Goal: Transaction & Acquisition: Purchase product/service

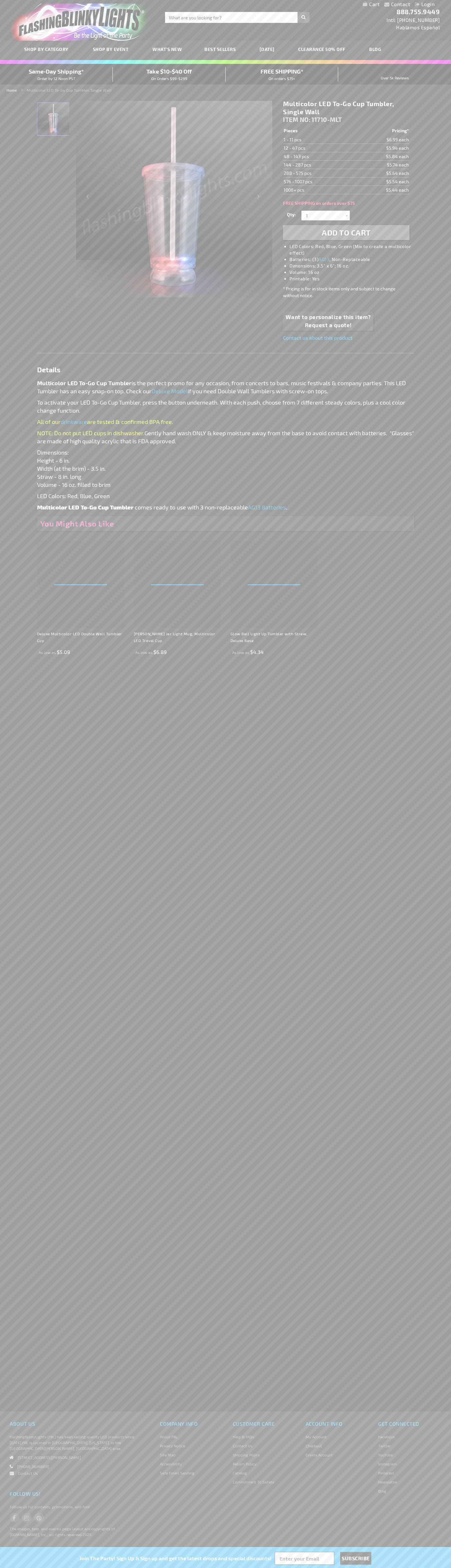
click at [346, 232] on span "Add to Cart" at bounding box center [346, 232] width 49 height 10
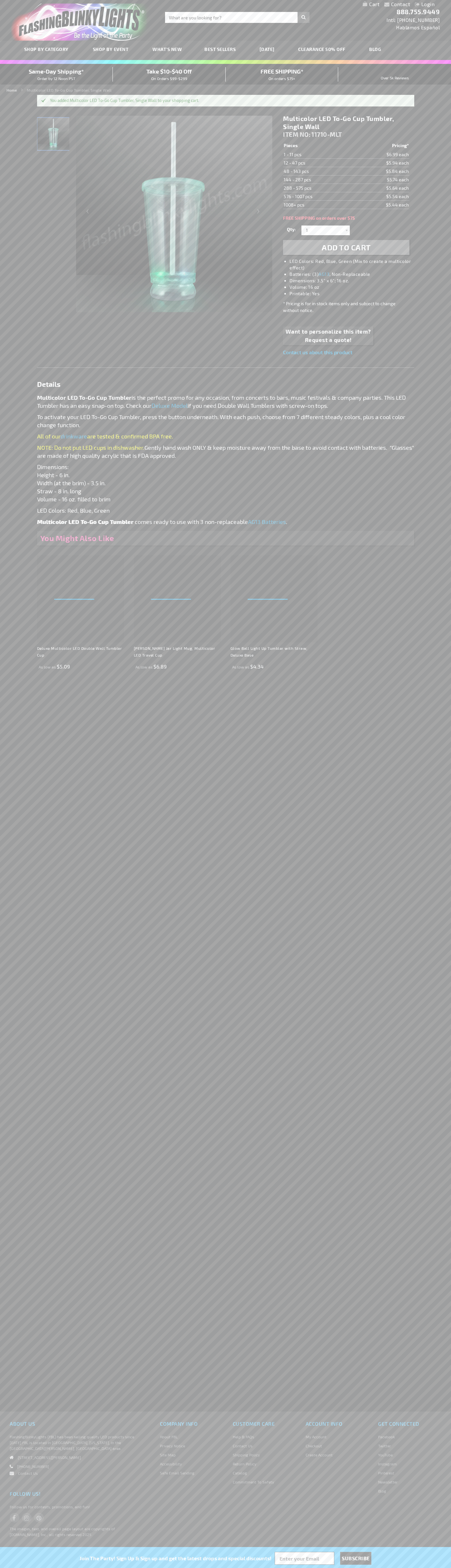
click at [371, 5] on link "My Cart" at bounding box center [371, 4] width 17 height 6
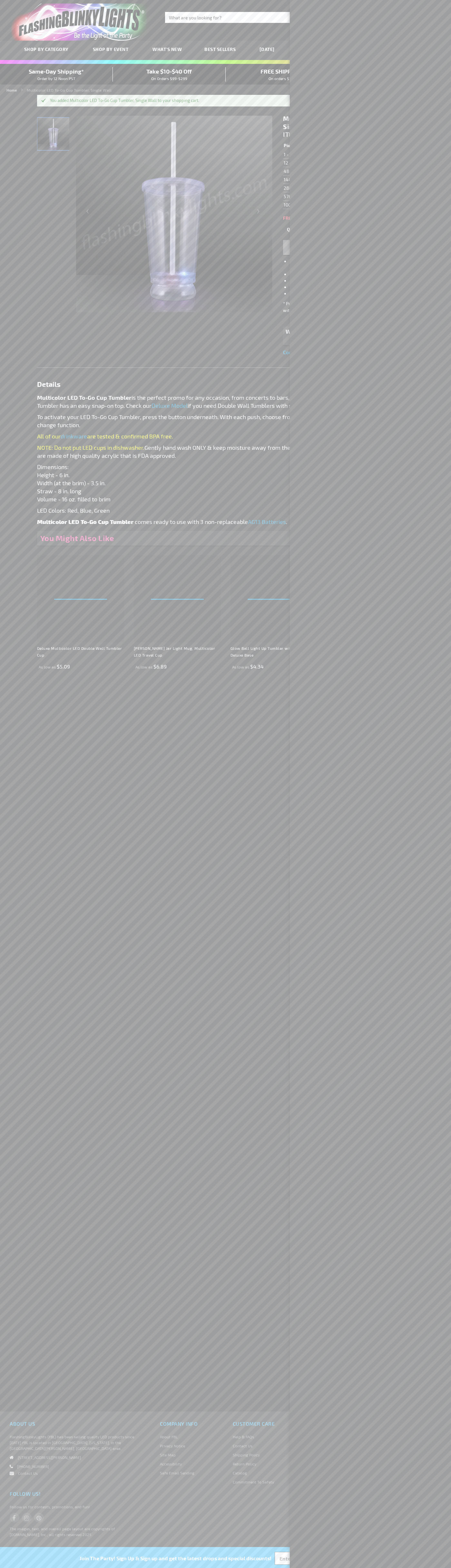
click at [56, 74] on span "Same-Day Shipping*" at bounding box center [56, 71] width 55 height 7
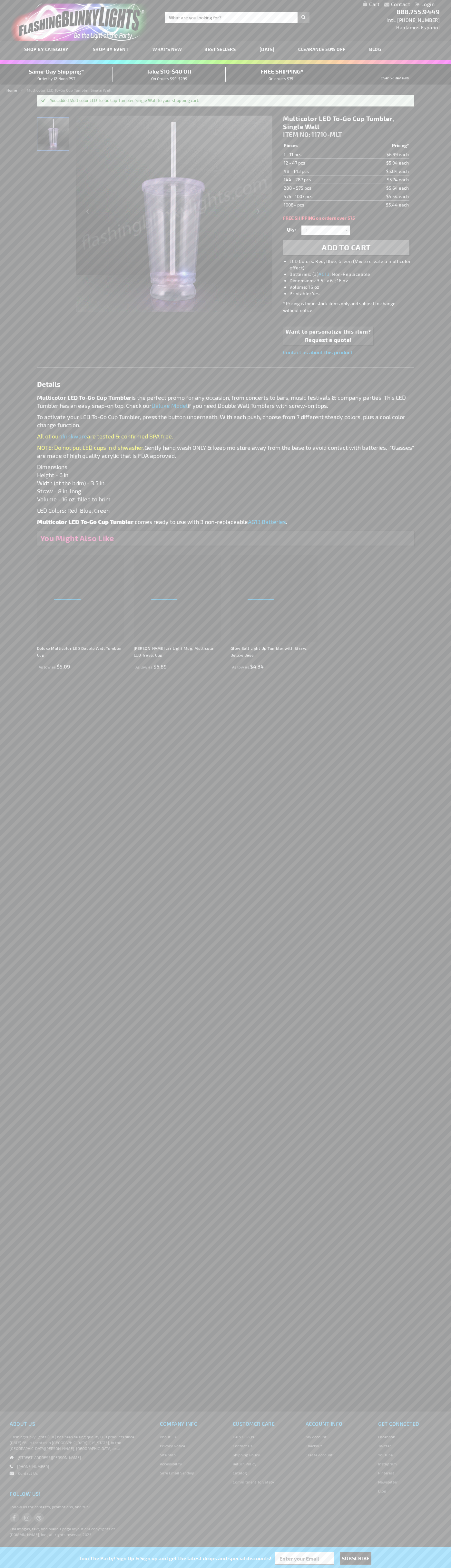
click at [197, 26] on div "Toggle Nav Search Search × Search 888.755.9449 Intl: 818-753-8303 Hablamos Espa…" at bounding box center [225, 20] width 451 height 41
click at [426, 1072] on div "Contact Compare Products Checkout Login Skip to Content My Cart Toggle Nav Sear…" at bounding box center [225, 784] width 451 height 1568
click at [349, 1567] on html "The store will not work correctly when cookies are disabled. Contact Compare Pr…" at bounding box center [225, 784] width 451 height 1568
click at [6, 49] on div "SHOP BY CATEGORY SHOP BY EVENT WHAT'S NEW BEST SELLERS HALLOWEEN CLEARANCE 50% …" at bounding box center [225, 50] width 451 height 19
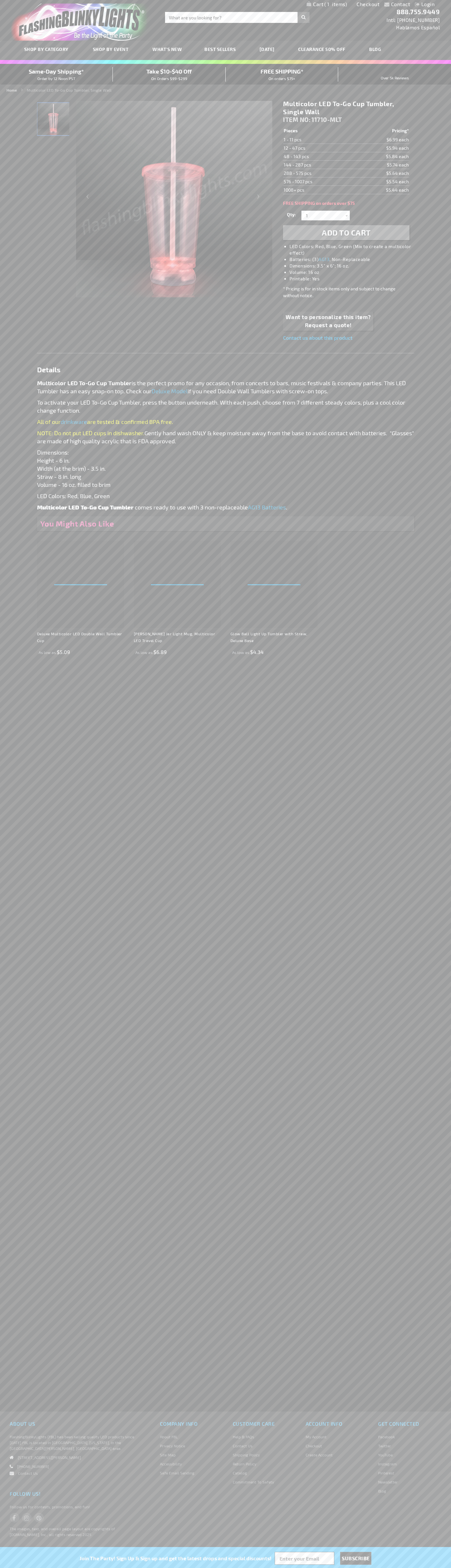
click at [56, 74] on span "Same-Day Shipping*" at bounding box center [56, 71] width 55 height 7
click at [368, 4] on link "Checkout" at bounding box center [368, 3] width 23 height 6
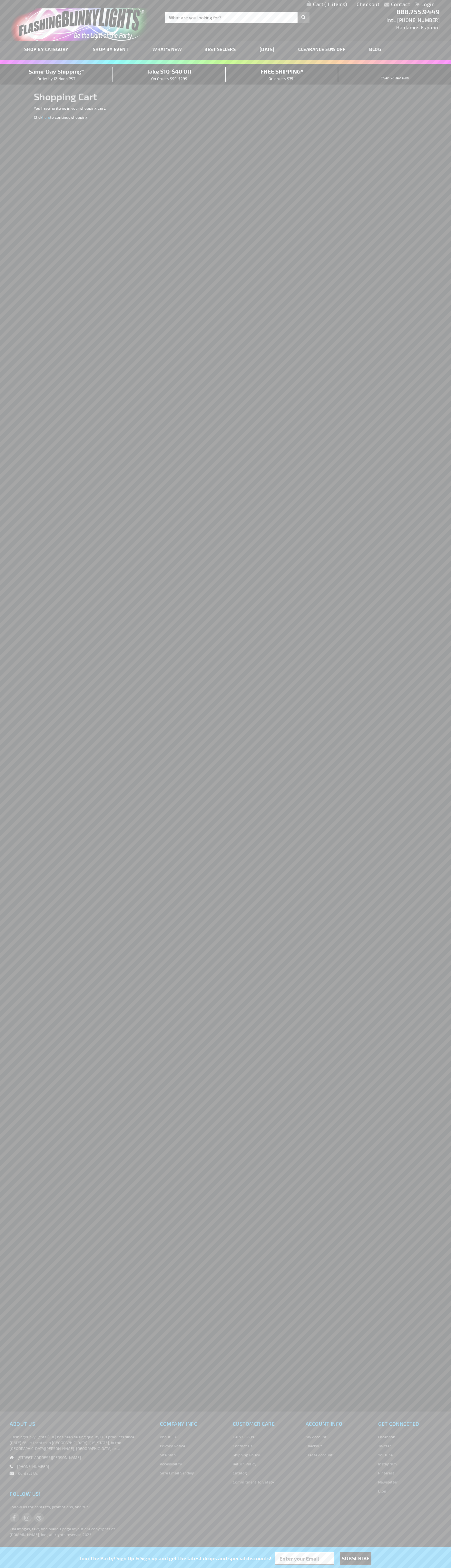
click at [56, 74] on span "Same-Day Shipping*" at bounding box center [56, 71] width 55 height 7
click at [368, 4] on link "Checkout" at bounding box center [368, 3] width 23 height 6
click at [56, 74] on span "Same-Day Shipping*" at bounding box center [56, 71] width 55 height 7
click at [317, 19] on div "Toggle Nav Search Search × Search 888.755.9449 Intl: 818-753-8303 Hablamos Espa…" at bounding box center [225, 20] width 451 height 41
click at [450, 329] on div "Contact Compare Products Login Skip to Content My Cart My Cart Close You have n…" at bounding box center [225, 784] width 451 height 1568
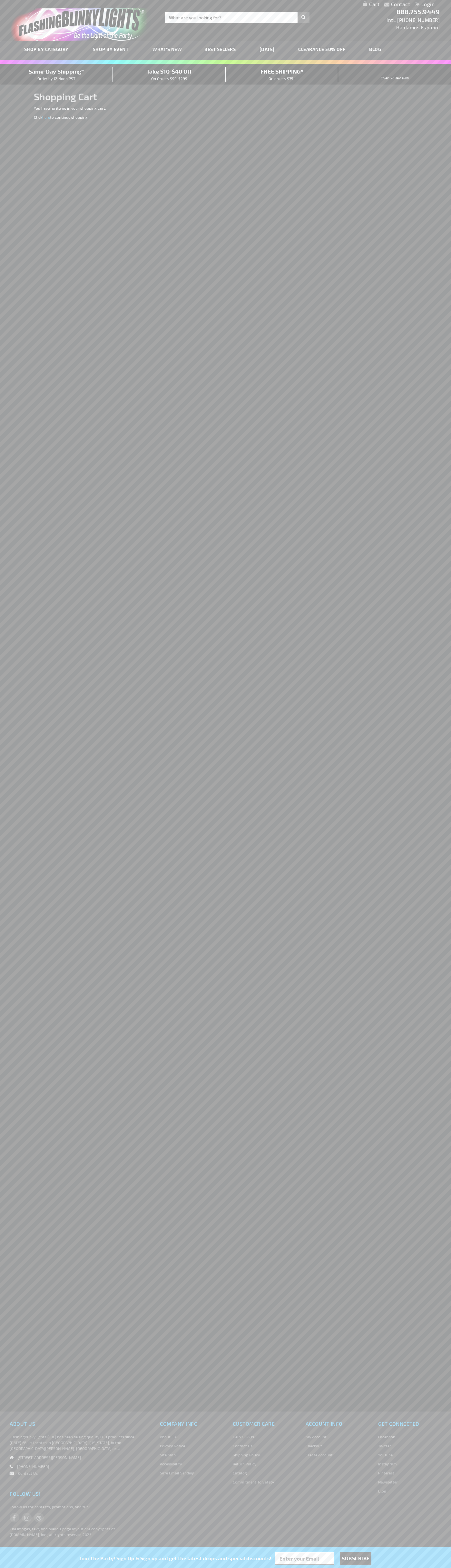
click at [182, 1567] on html "The store will not work correctly when cookies are disabled. Contact Compare Pr…" at bounding box center [225, 784] width 451 height 1568
click at [27, 1475] on link "Contact Us" at bounding box center [28, 1473] width 20 height 5
click at [56, 74] on span "Same-Day Shipping*" at bounding box center [56, 71] width 55 height 7
